Goal: Transaction & Acquisition: Purchase product/service

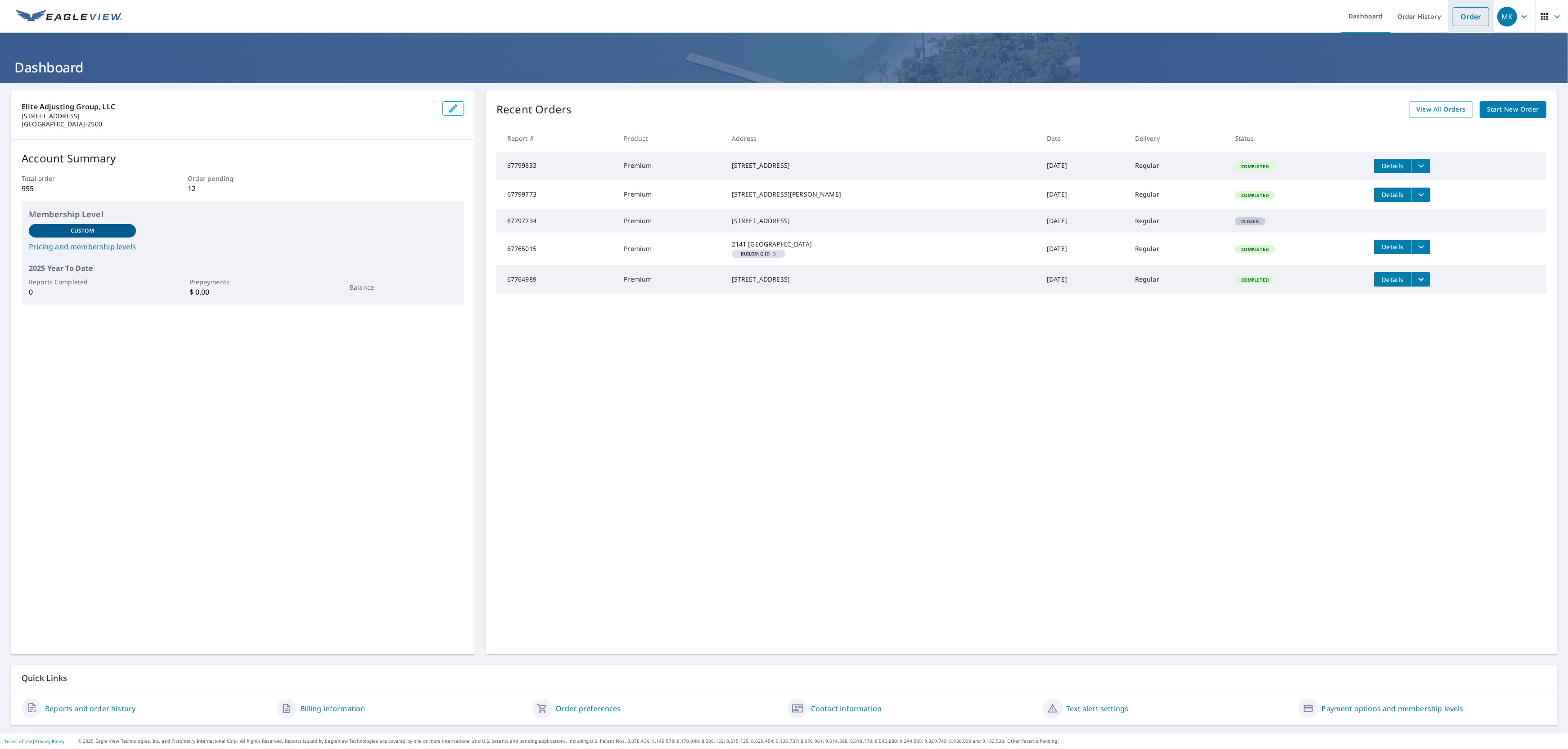
click at [1459, 11] on link "Order" at bounding box center [1471, 16] width 37 height 19
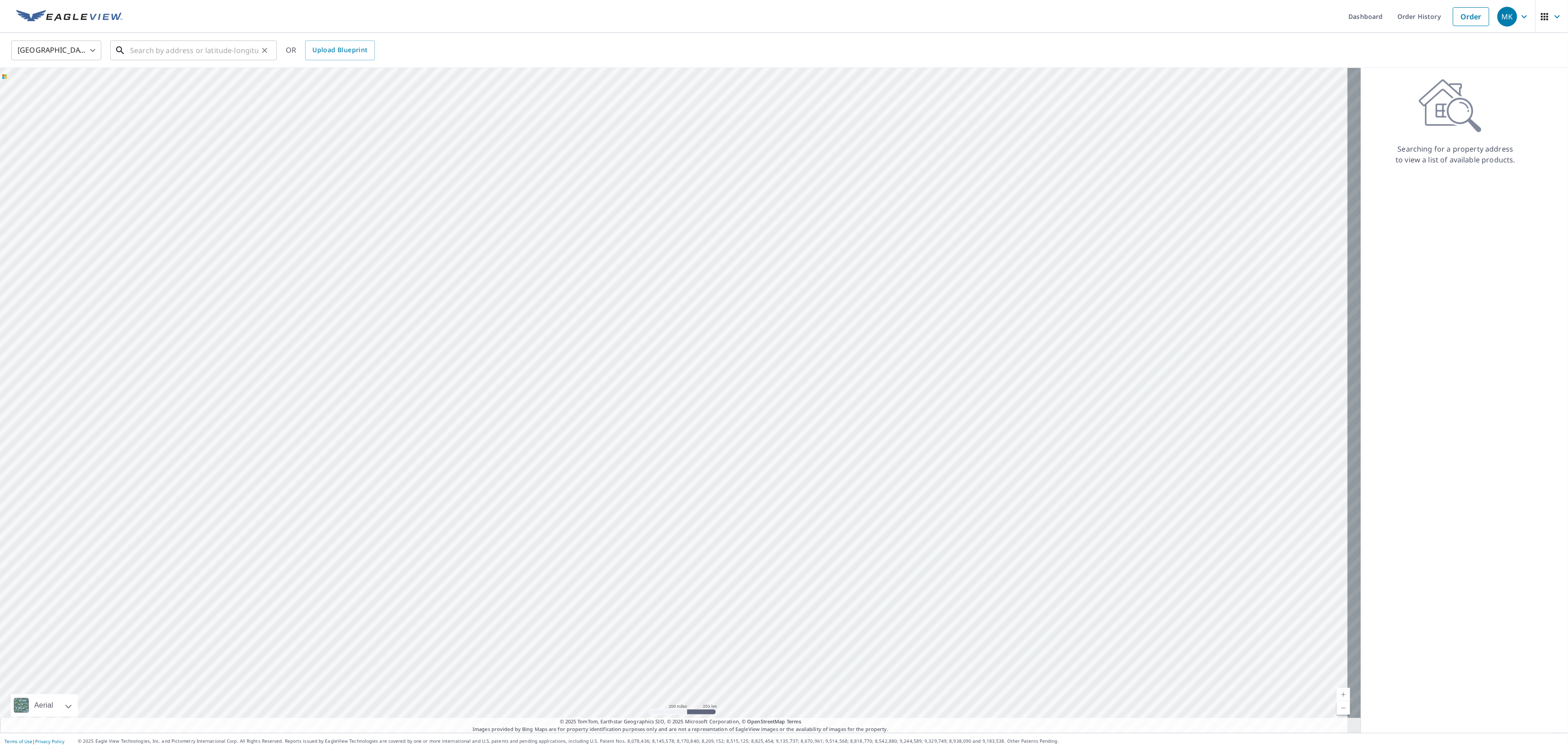
click at [131, 46] on input "text" at bounding box center [194, 50] width 128 height 25
click at [170, 85] on p "[GEOGRAPHIC_DATA]" at bounding box center [199, 86] width 141 height 9
type input "[STREET_ADDRESS][PERSON_NAME]"
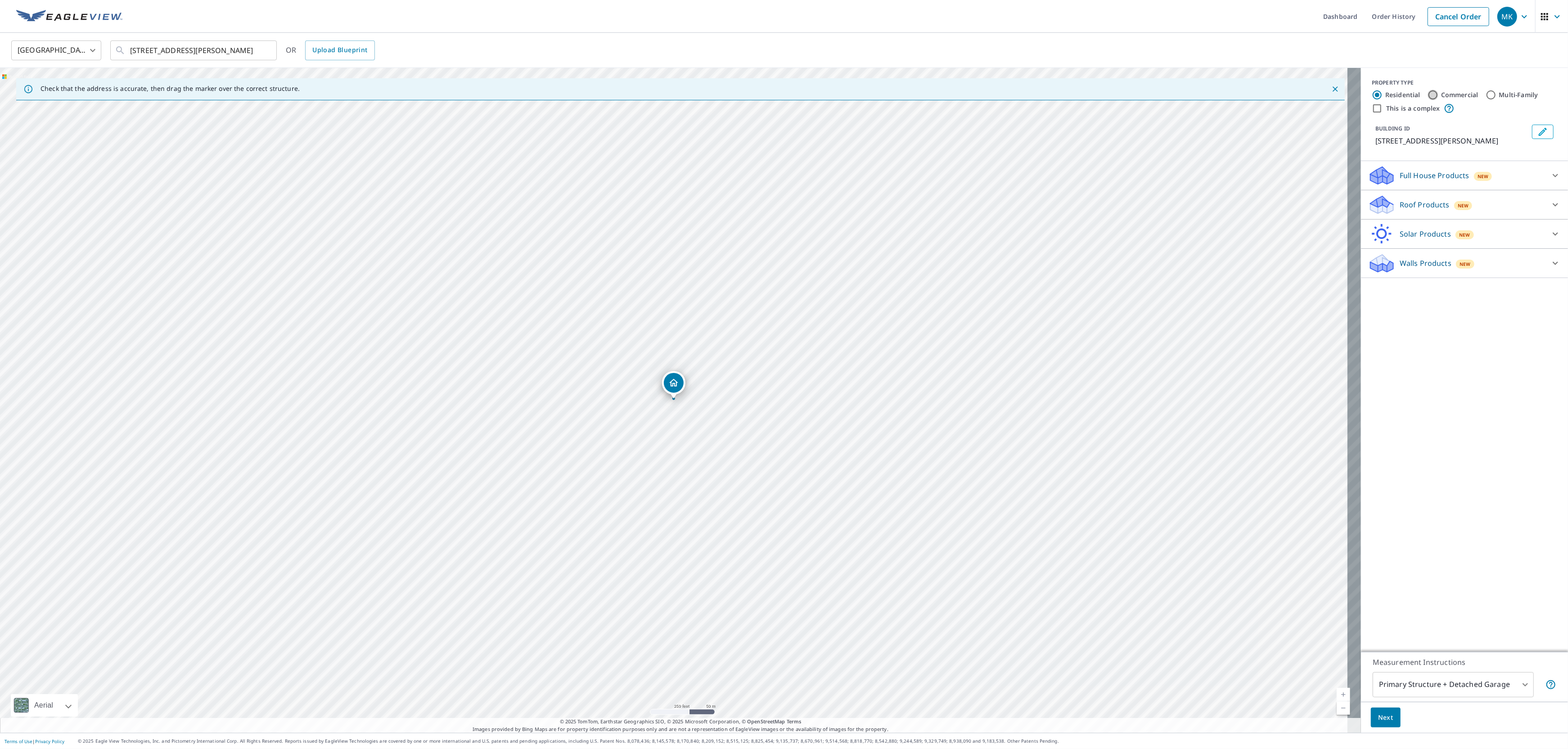
click at [1427, 94] on input "Commercial" at bounding box center [1433, 95] width 11 height 11
radio input "true"
type input "4"
click at [1403, 173] on p "Roof Products" at bounding box center [1424, 175] width 50 height 11
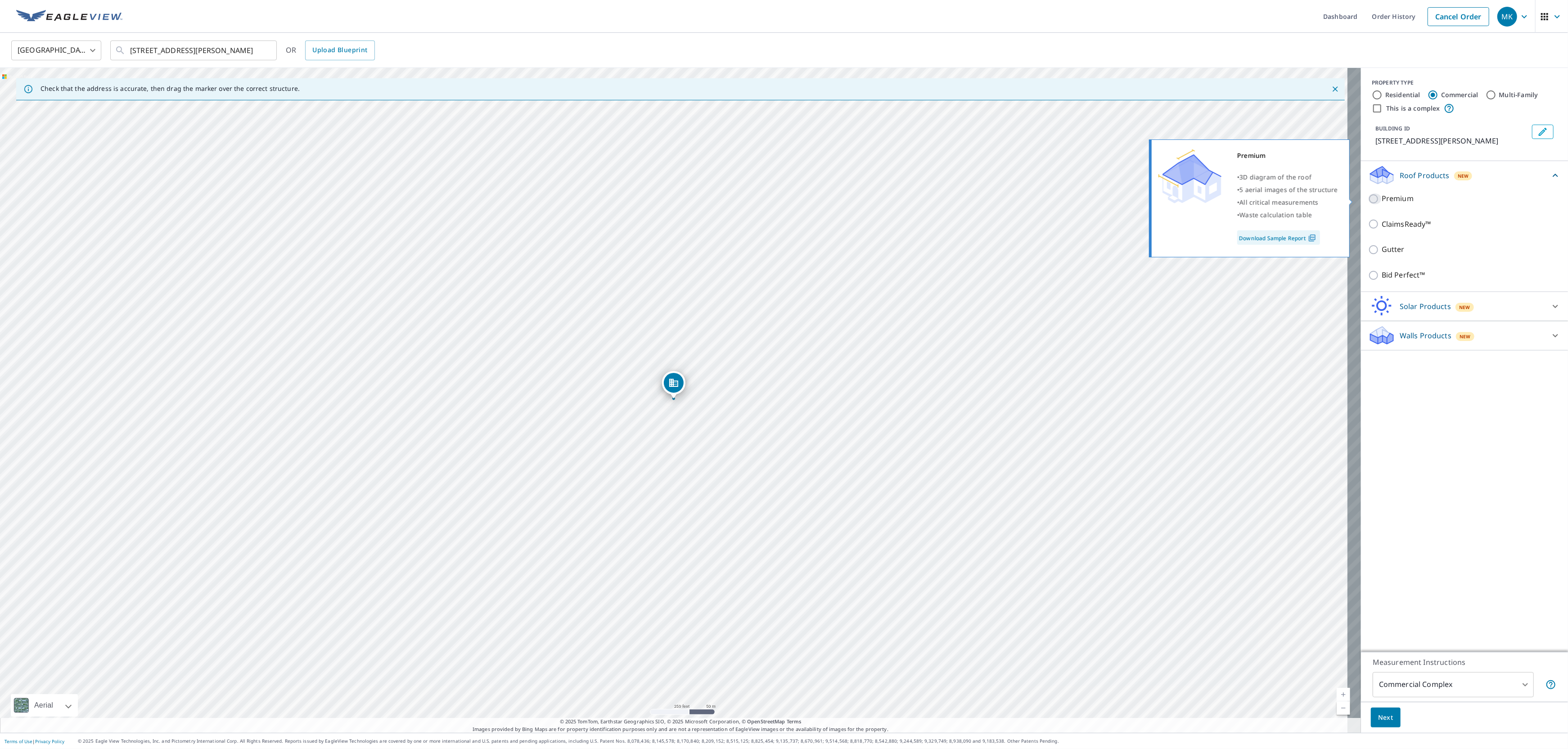
click at [1368, 201] on input "Premium" at bounding box center [1375, 199] width 13 height 11
checkbox input "true"
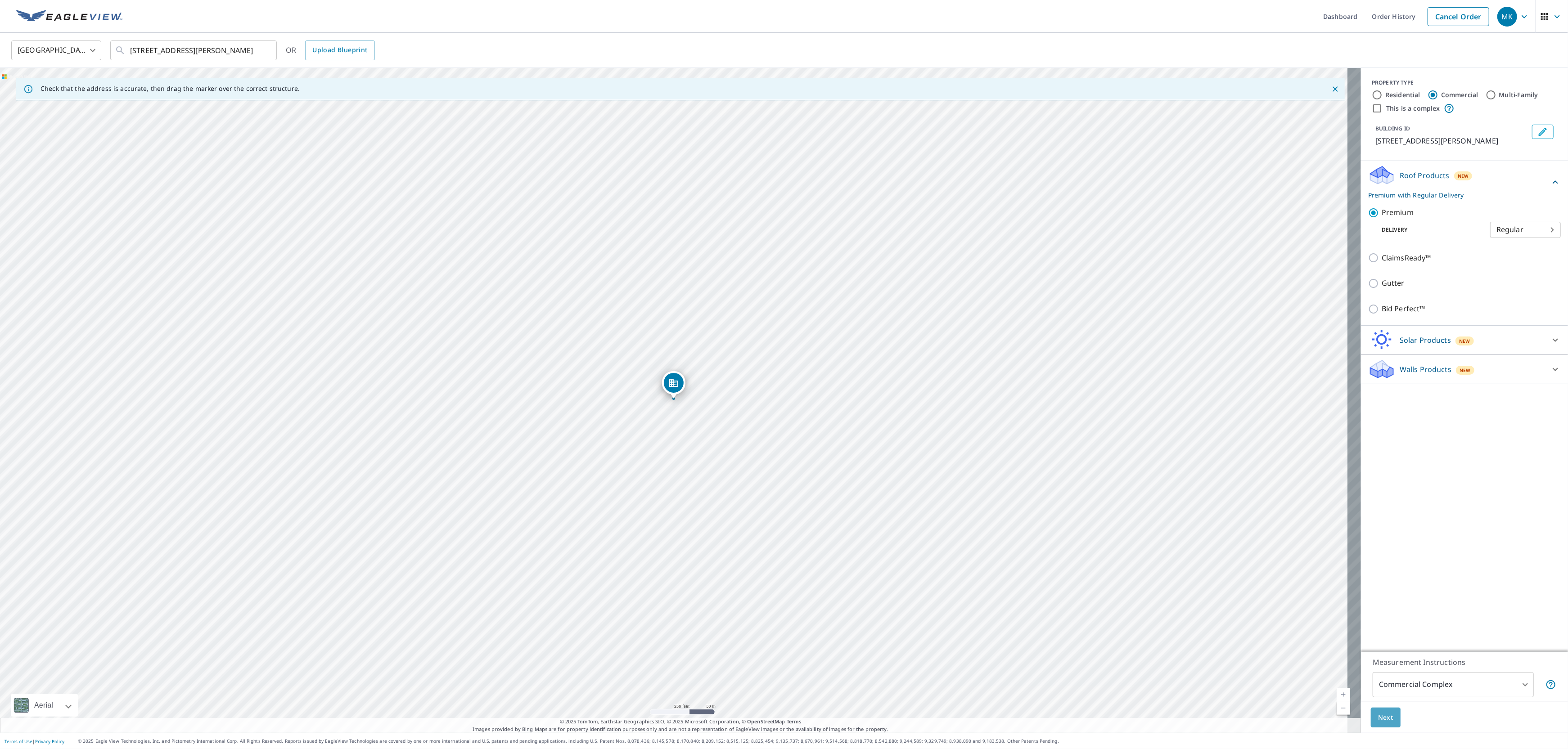
click at [1378, 713] on span "Next" at bounding box center [1385, 717] width 15 height 11
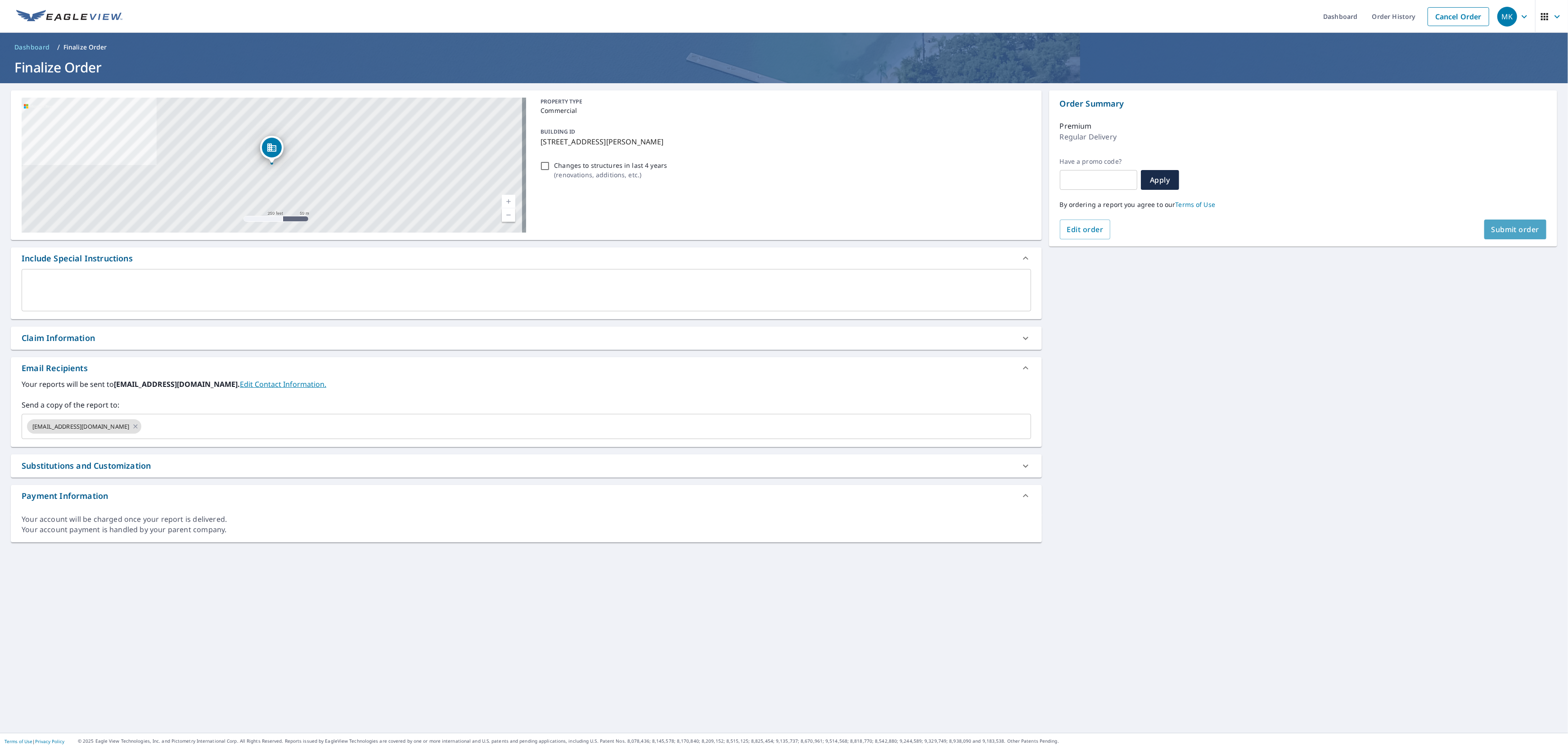
click at [1500, 232] on span "Submit order" at bounding box center [1515, 229] width 48 height 10
checkbox input "true"
